Goal: Task Accomplishment & Management: Use online tool/utility

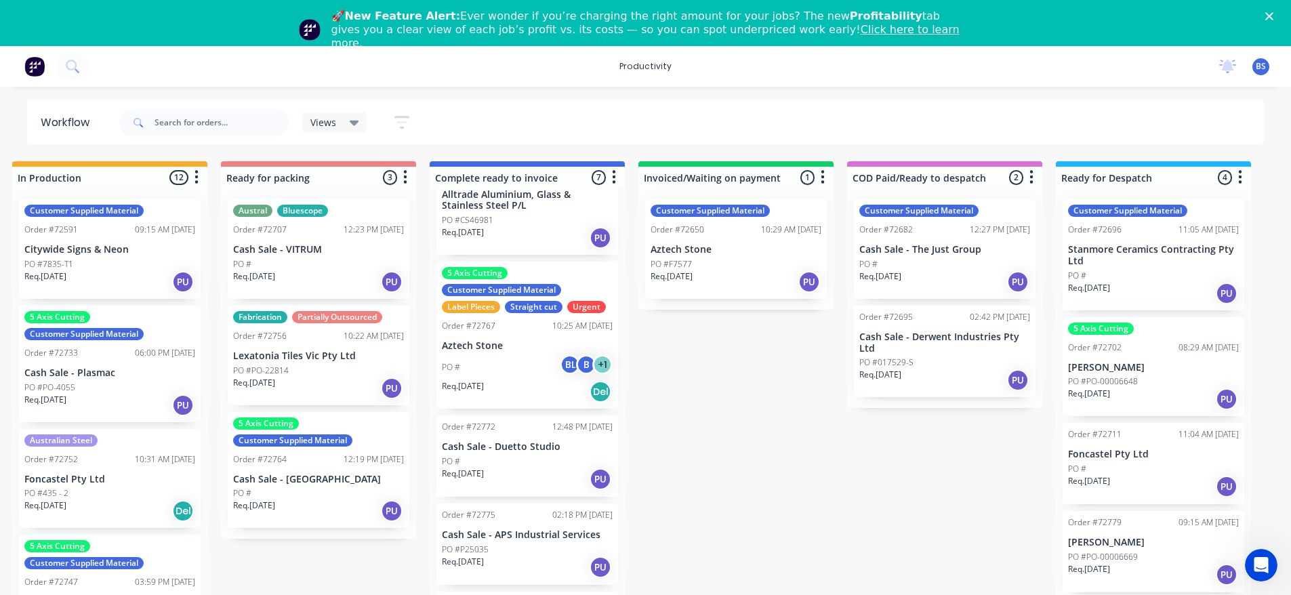
scroll to position [271, 0]
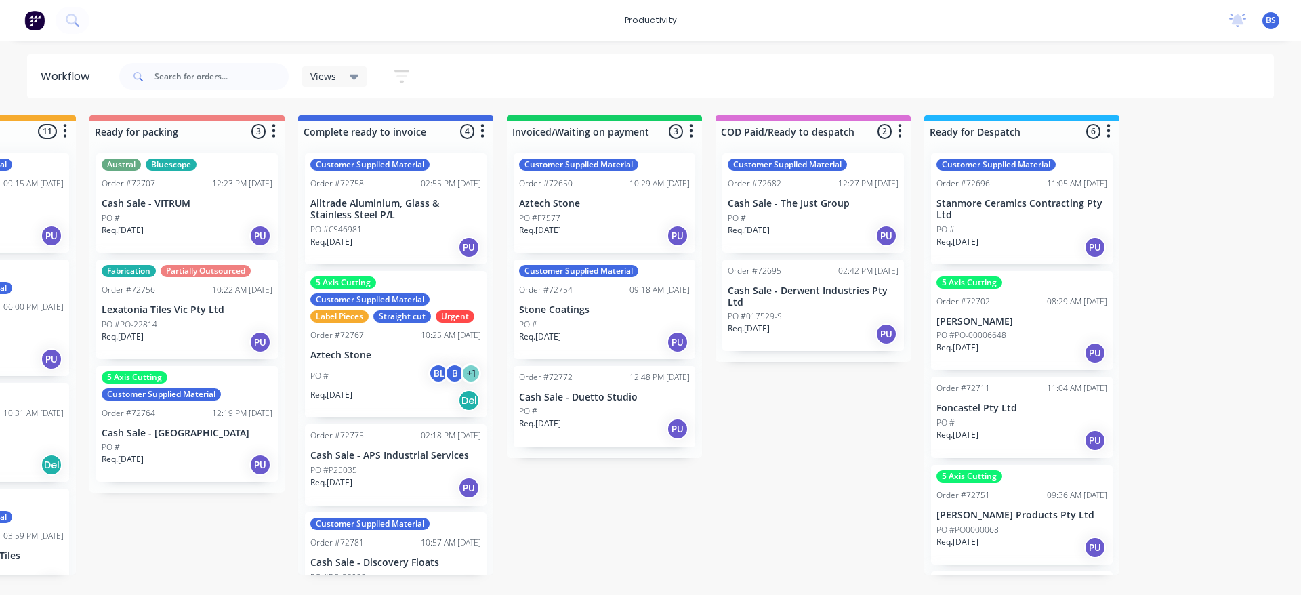
scroll to position [0, 1001]
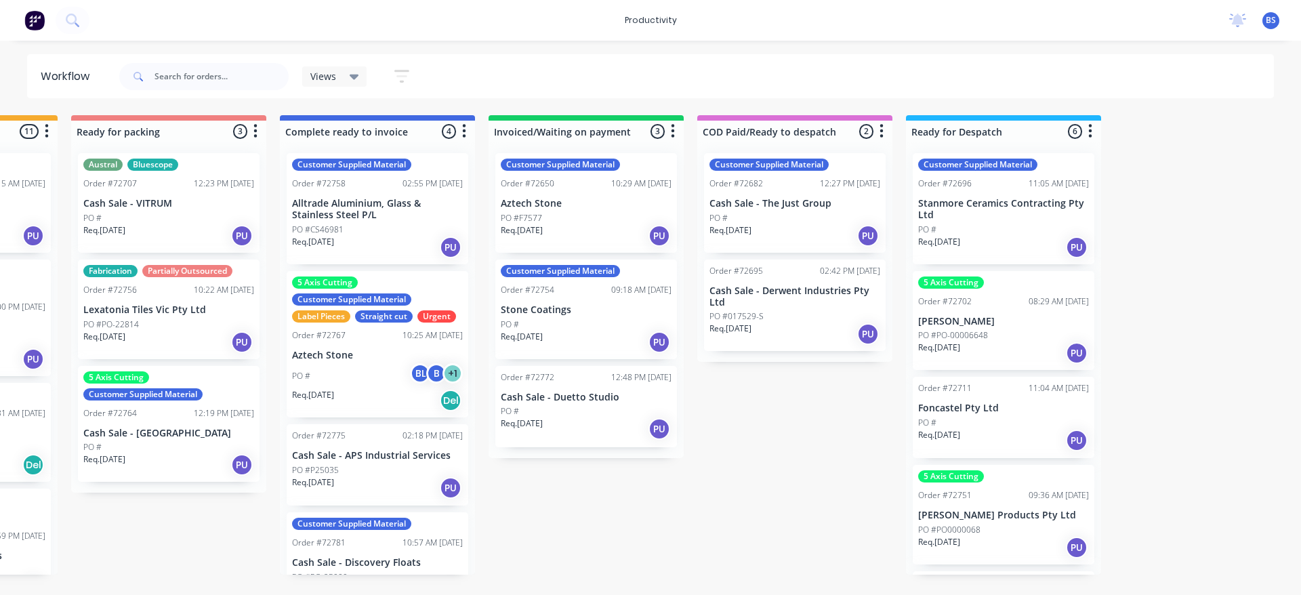
click at [1010, 434] on div "Req. [DATE] PU" at bounding box center [1003, 440] width 171 height 23
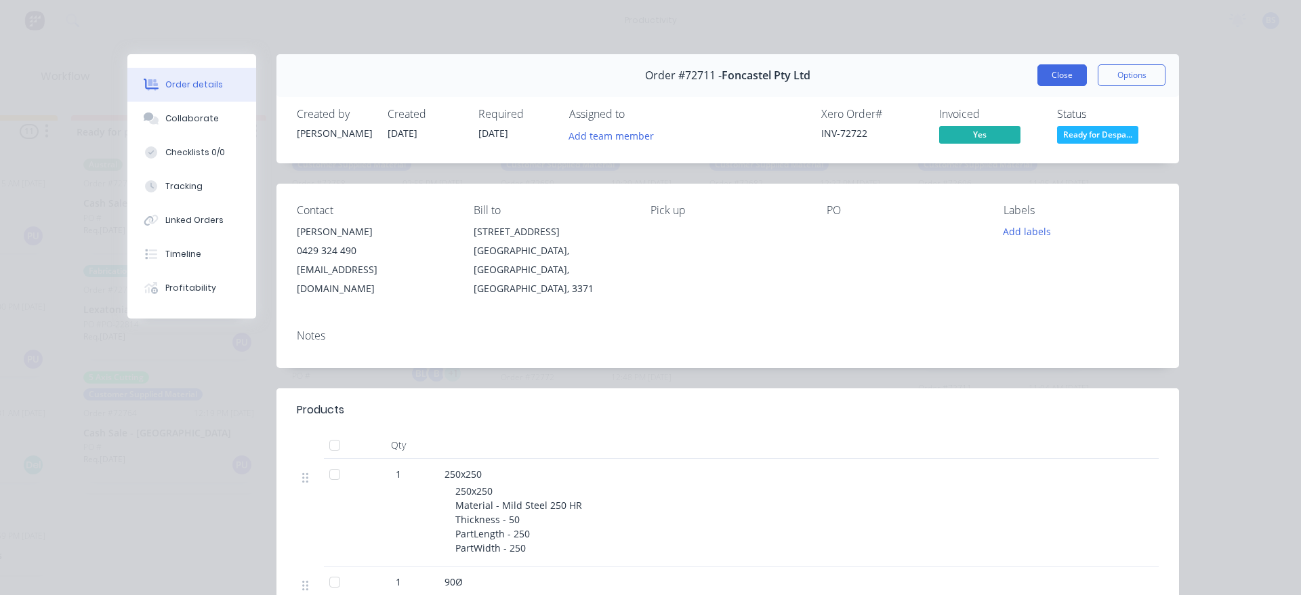
click at [1048, 79] on button "Close" at bounding box center [1061, 75] width 49 height 22
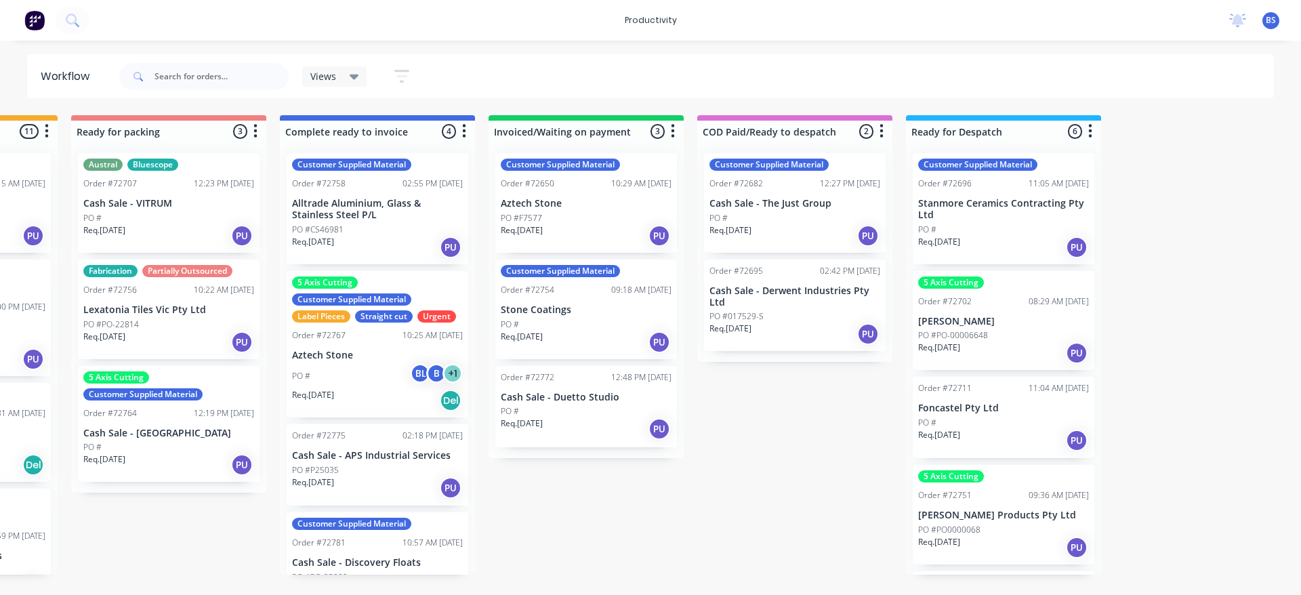
click at [999, 541] on div "Req. [DATE] PU" at bounding box center [1003, 547] width 171 height 23
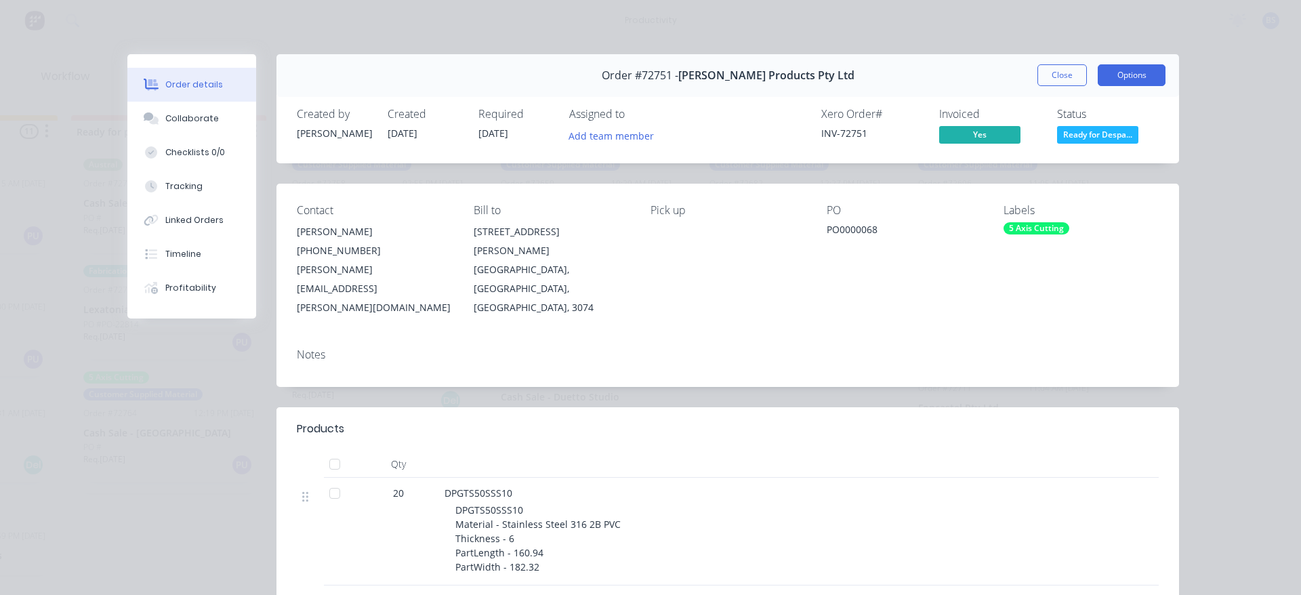
click at [1121, 83] on button "Options" at bounding box center [1132, 75] width 68 height 22
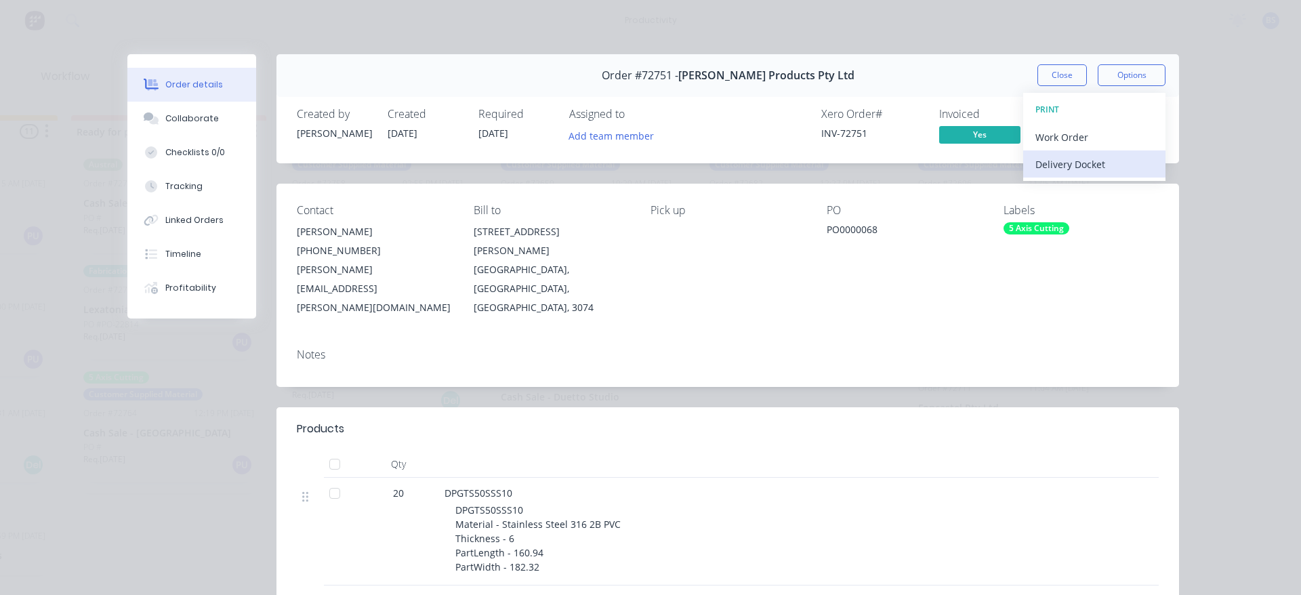
click at [1083, 164] on div "Delivery Docket" at bounding box center [1094, 164] width 118 height 20
click at [1040, 171] on div "Standard" at bounding box center [1094, 164] width 118 height 20
click at [1054, 81] on button "Close" at bounding box center [1061, 75] width 49 height 22
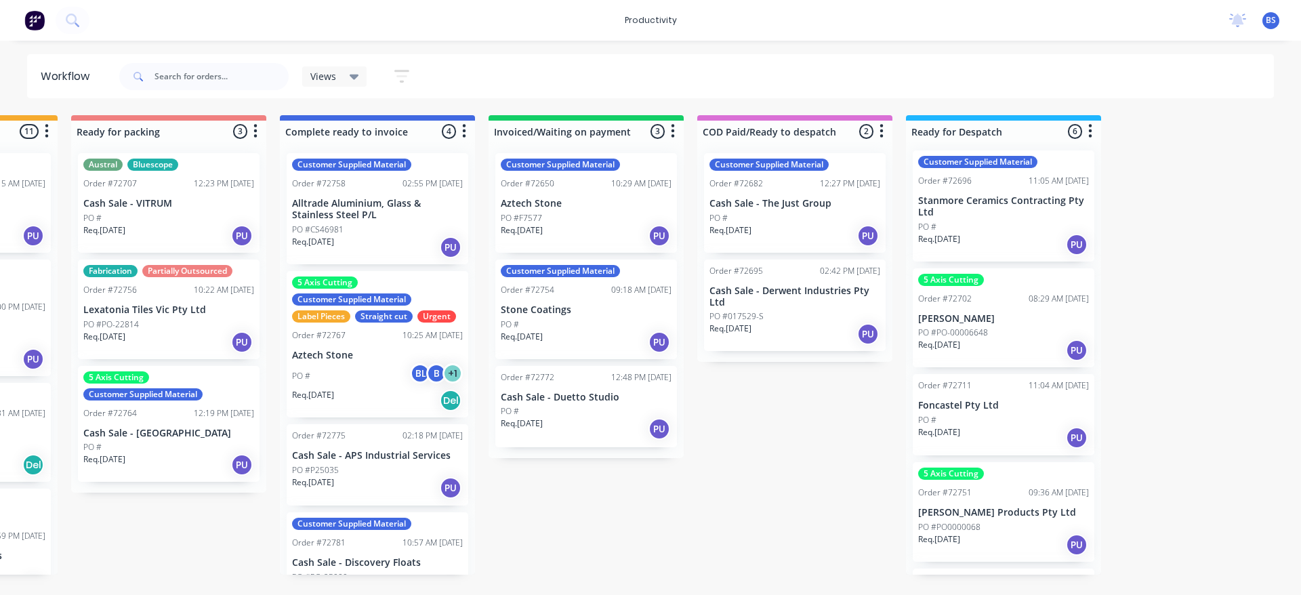
scroll to position [0, 0]
click at [995, 352] on div "Req. [DATE] PU" at bounding box center [1003, 352] width 171 height 23
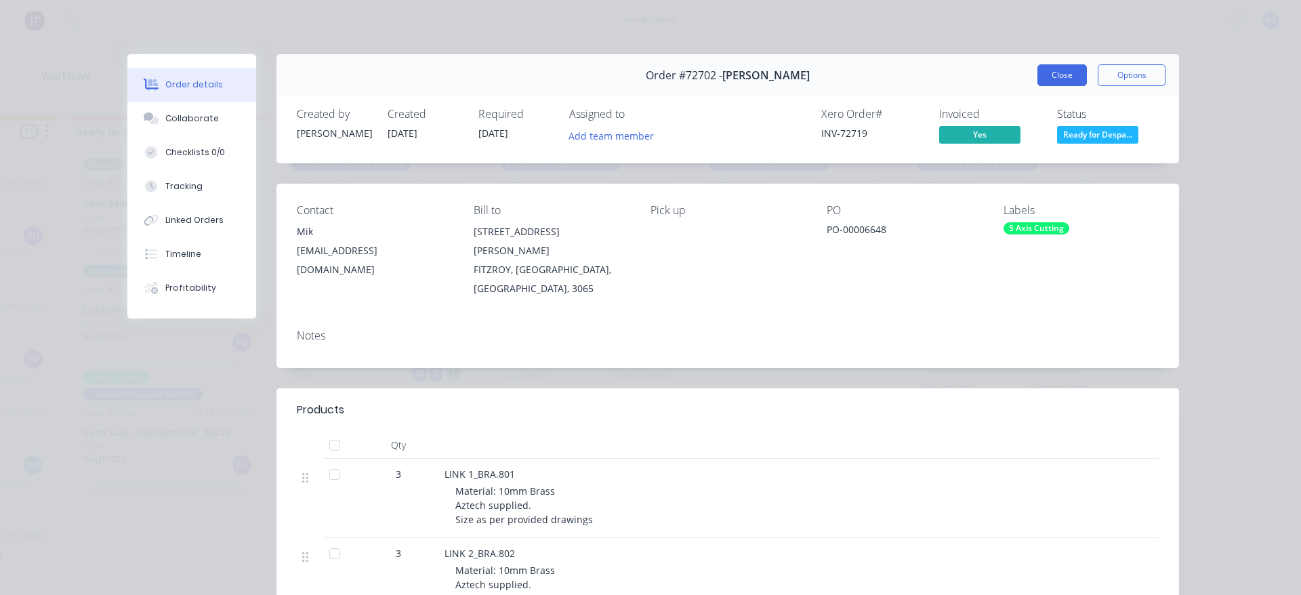
click at [1048, 78] on button "Close" at bounding box center [1061, 75] width 49 height 22
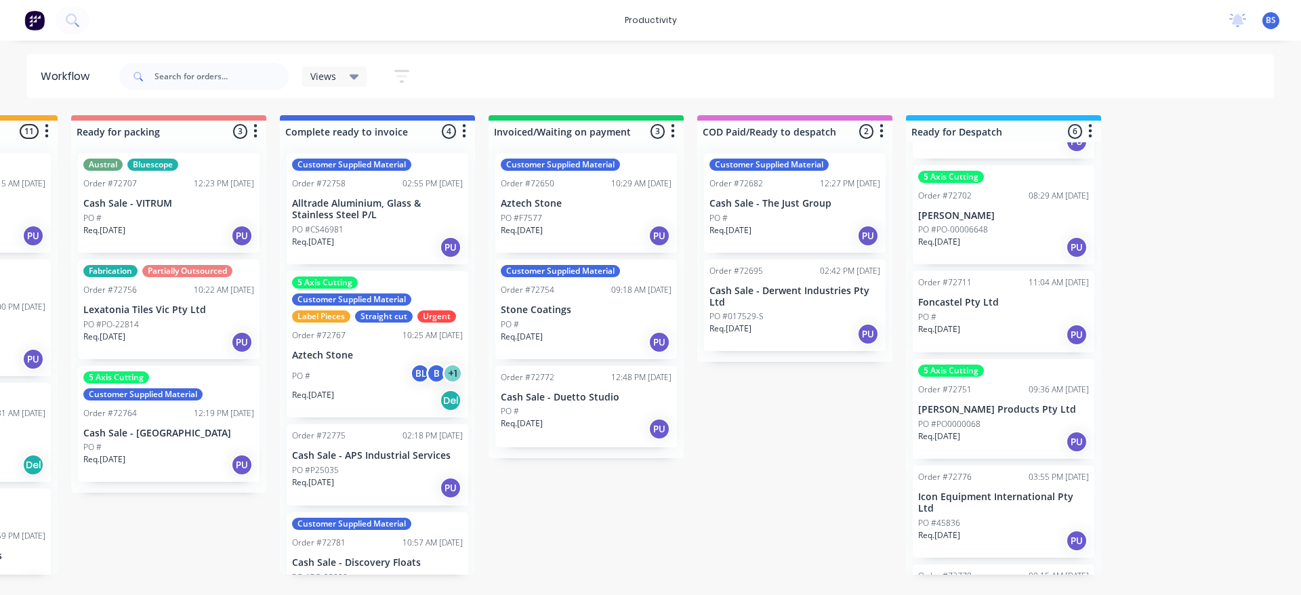
scroll to position [178, 0]
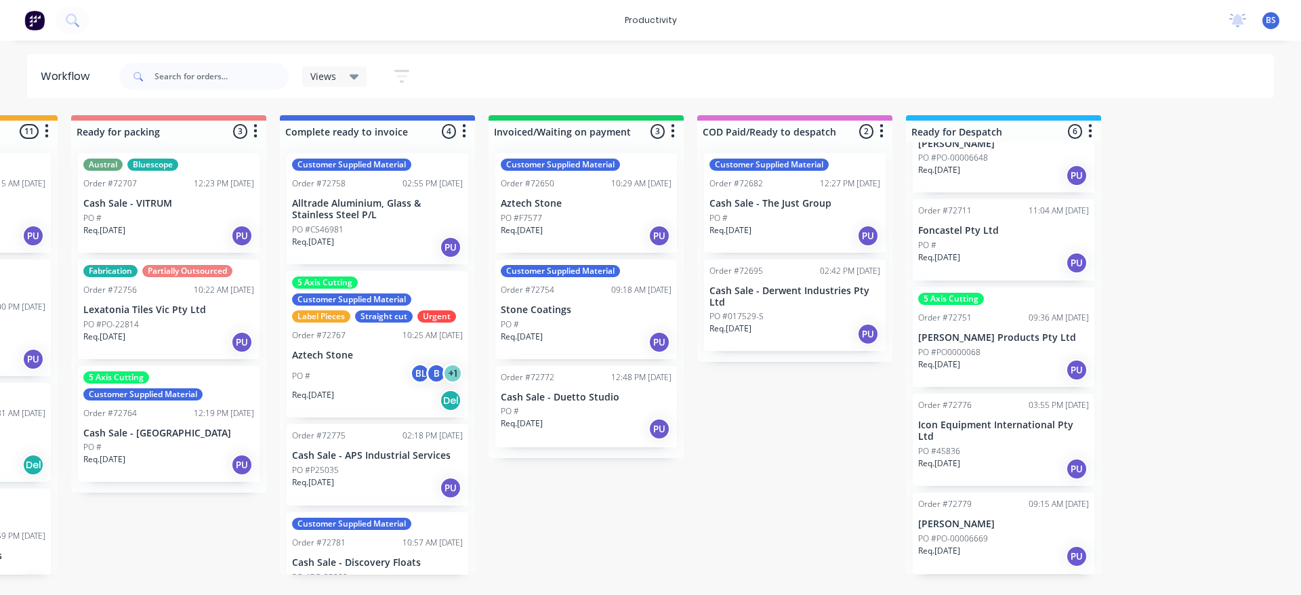
click at [1022, 539] on div "PO #PO-00006669" at bounding box center [1003, 539] width 171 height 12
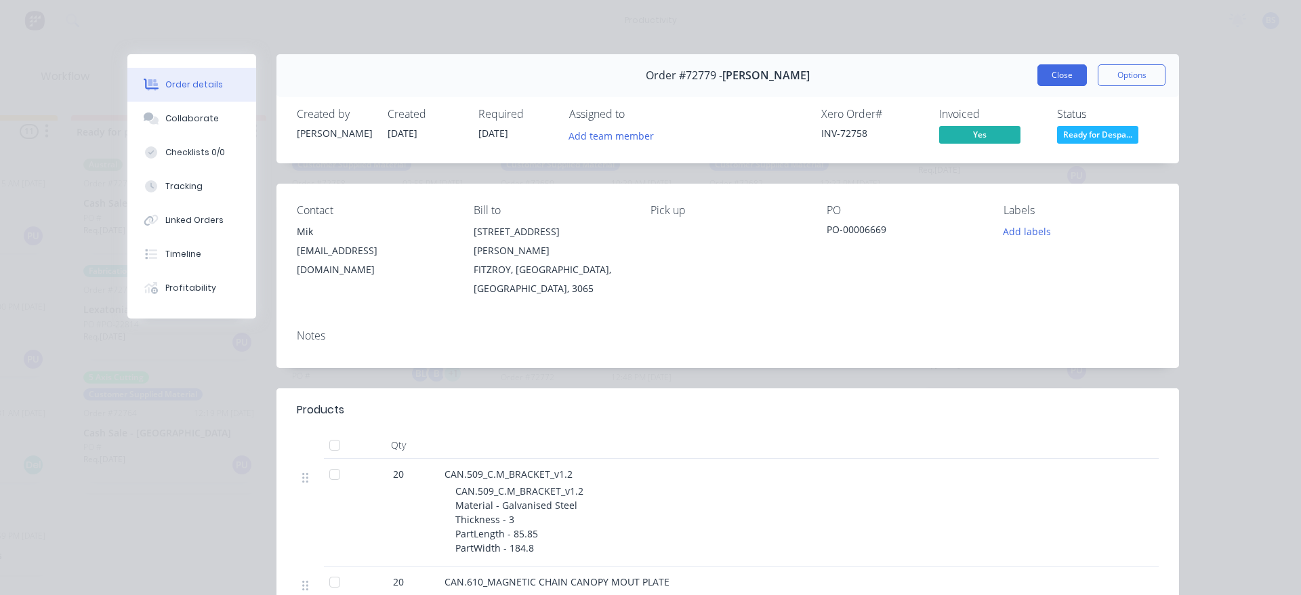
click at [1073, 73] on button "Close" at bounding box center [1061, 75] width 49 height 22
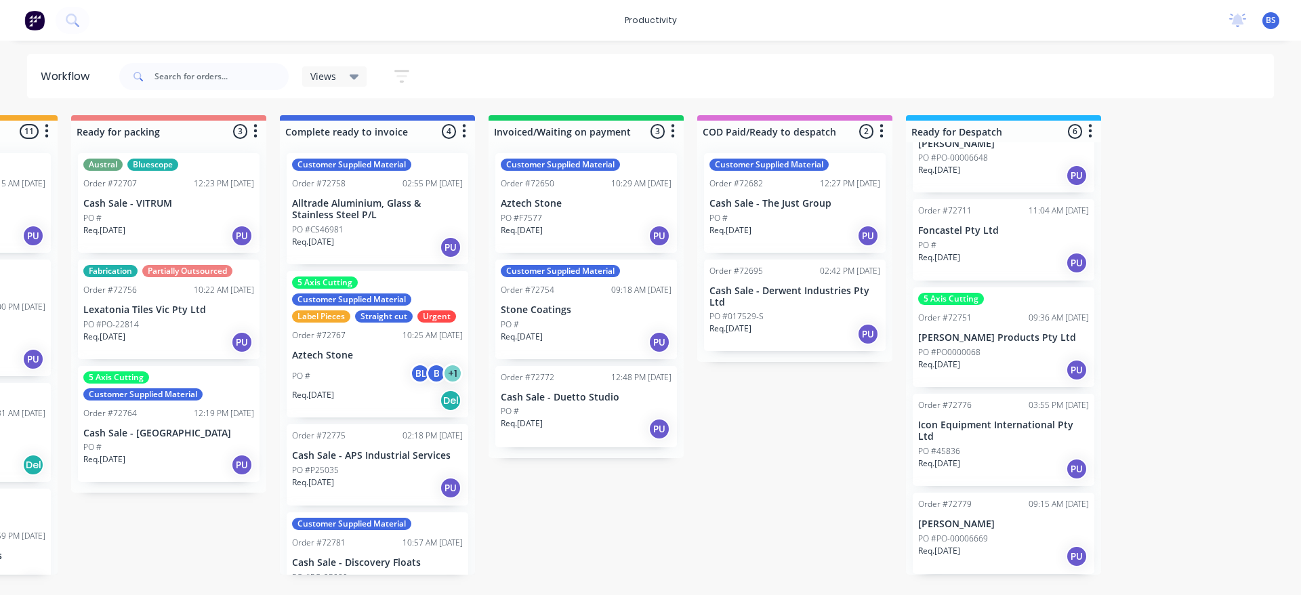
click at [1023, 539] on div "PO #PO-00006669" at bounding box center [1003, 539] width 171 height 12
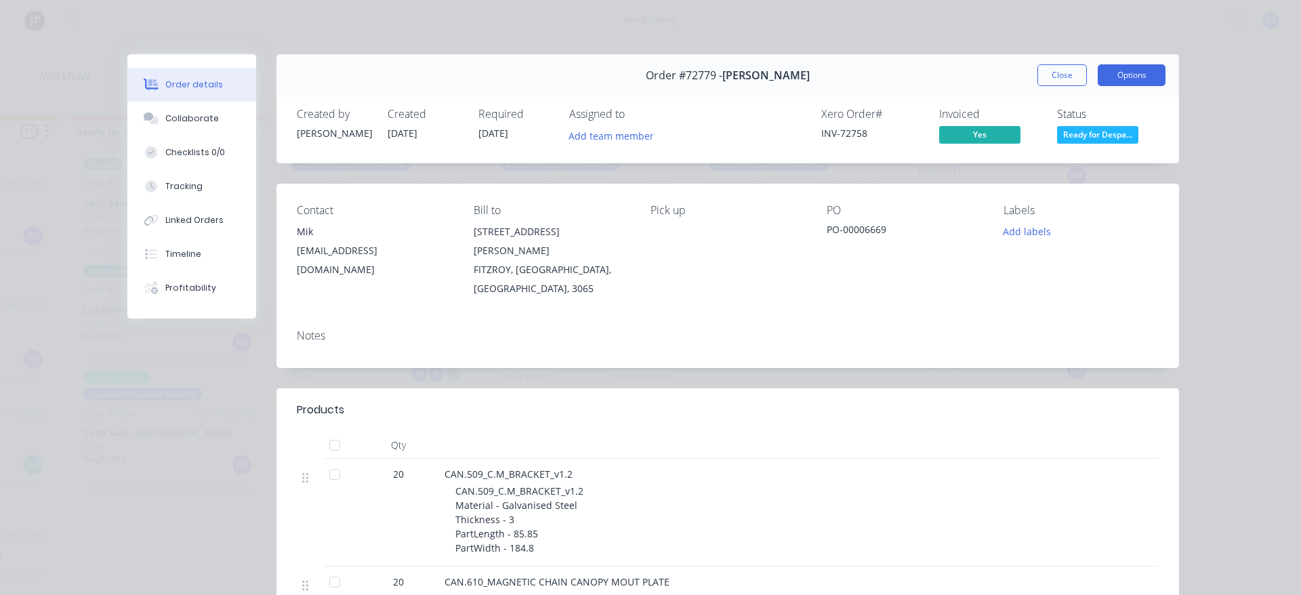
click at [1103, 79] on button "Options" at bounding box center [1132, 75] width 68 height 22
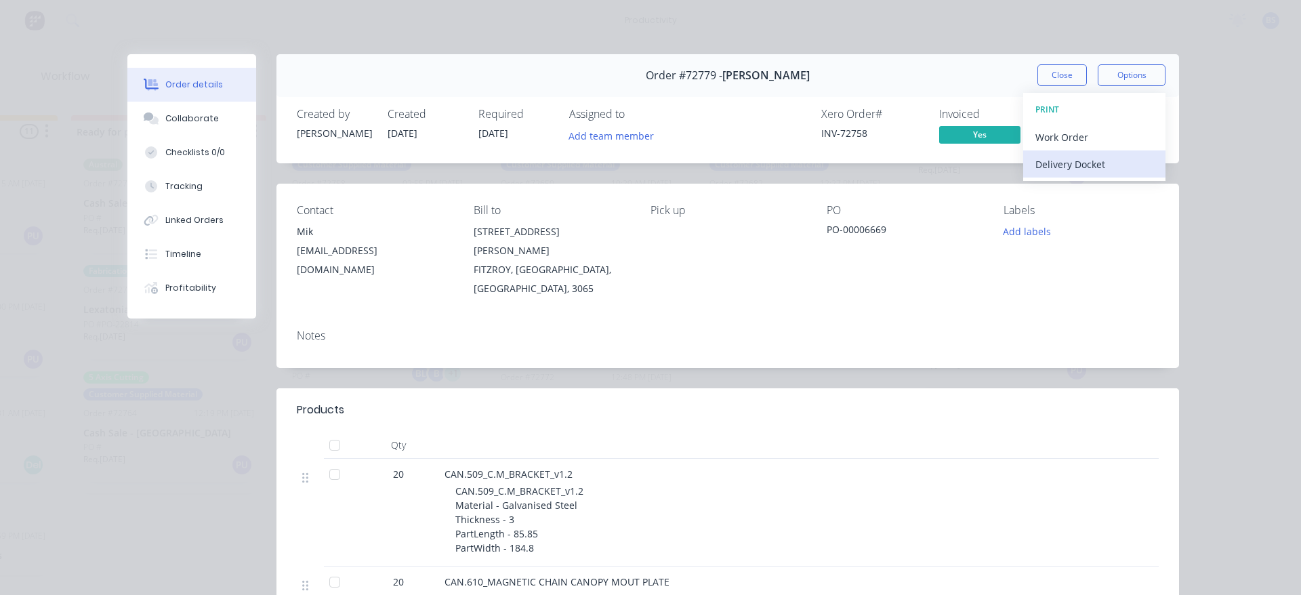
click at [1070, 165] on div "Delivery Docket" at bounding box center [1094, 164] width 118 height 20
click at [1070, 165] on div "Standard" at bounding box center [1094, 164] width 118 height 20
click at [1037, 77] on button "Close" at bounding box center [1061, 75] width 49 height 22
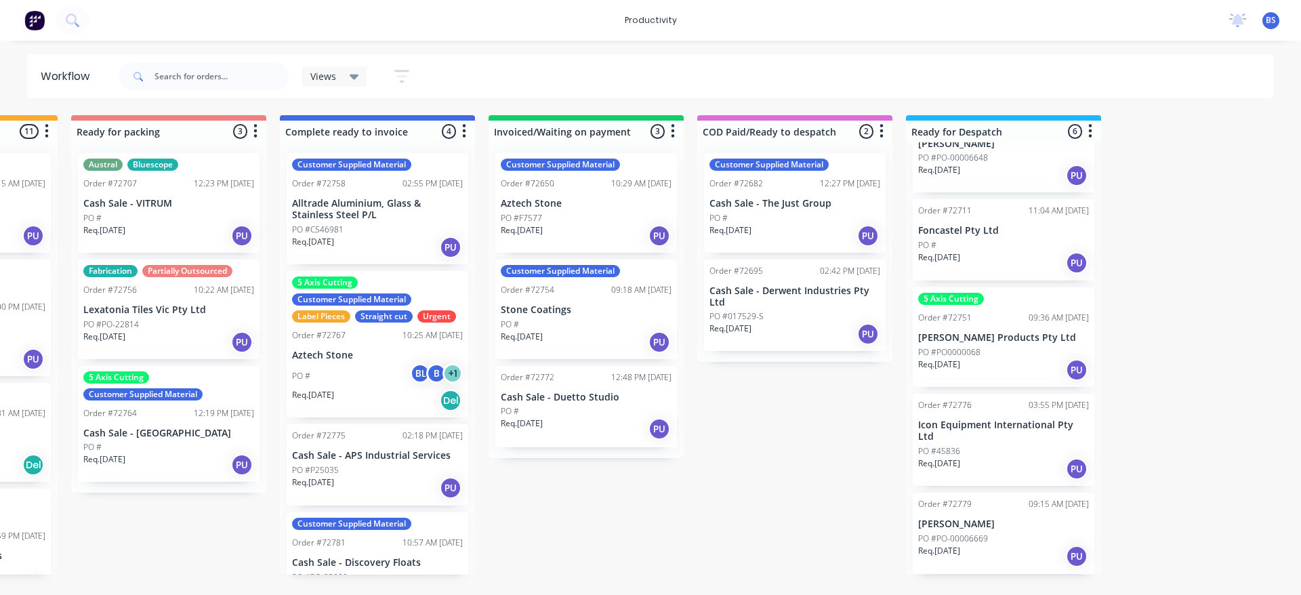
click at [978, 439] on p "Icon Equipment International Pty Ltd" at bounding box center [1003, 430] width 171 height 23
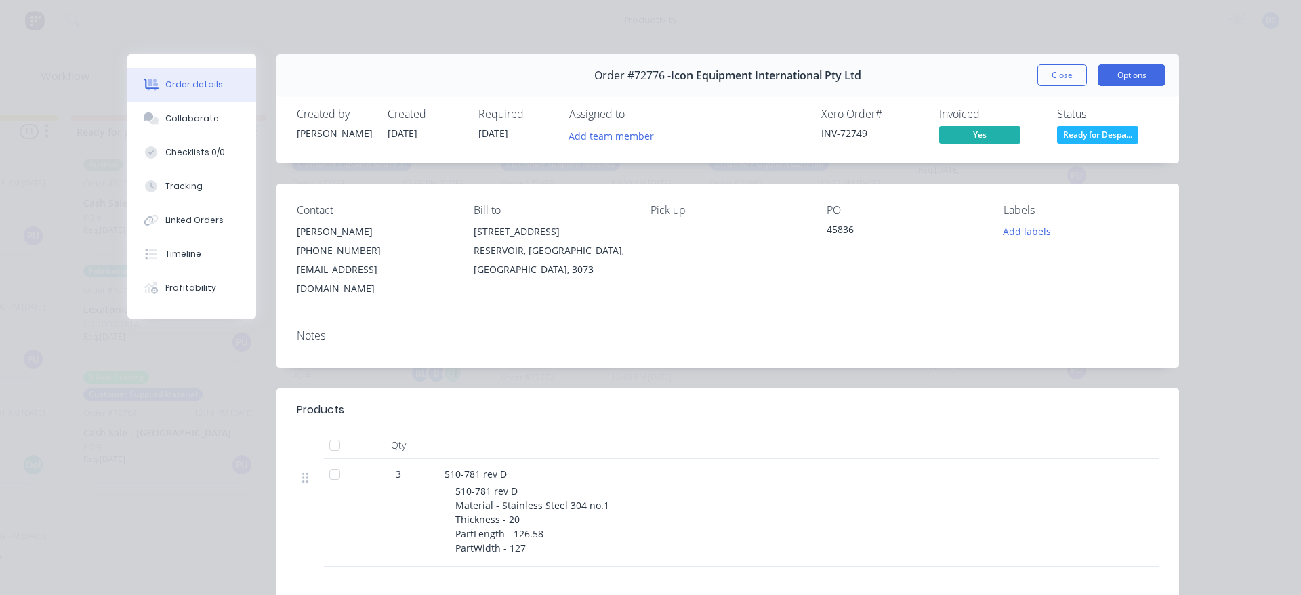
click at [1127, 76] on button "Options" at bounding box center [1132, 75] width 68 height 22
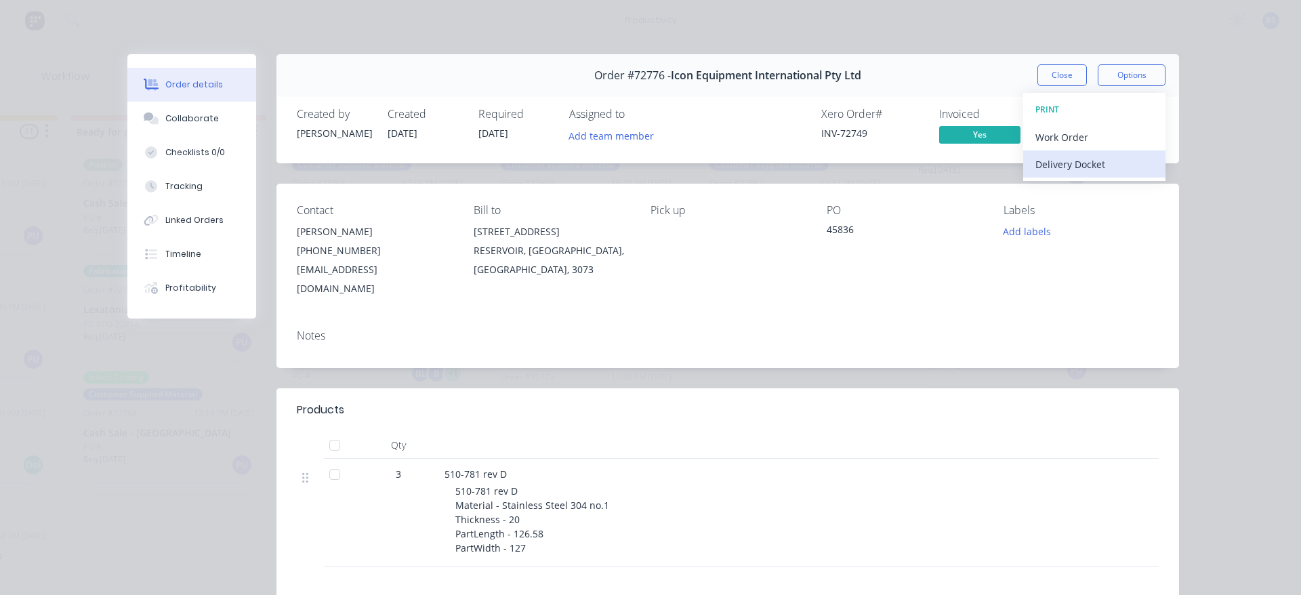
click at [1049, 165] on div "Delivery Docket" at bounding box center [1094, 164] width 118 height 20
click at [1049, 165] on div "Standard" at bounding box center [1094, 164] width 118 height 20
